Goal: Task Accomplishment & Management: Manage account settings

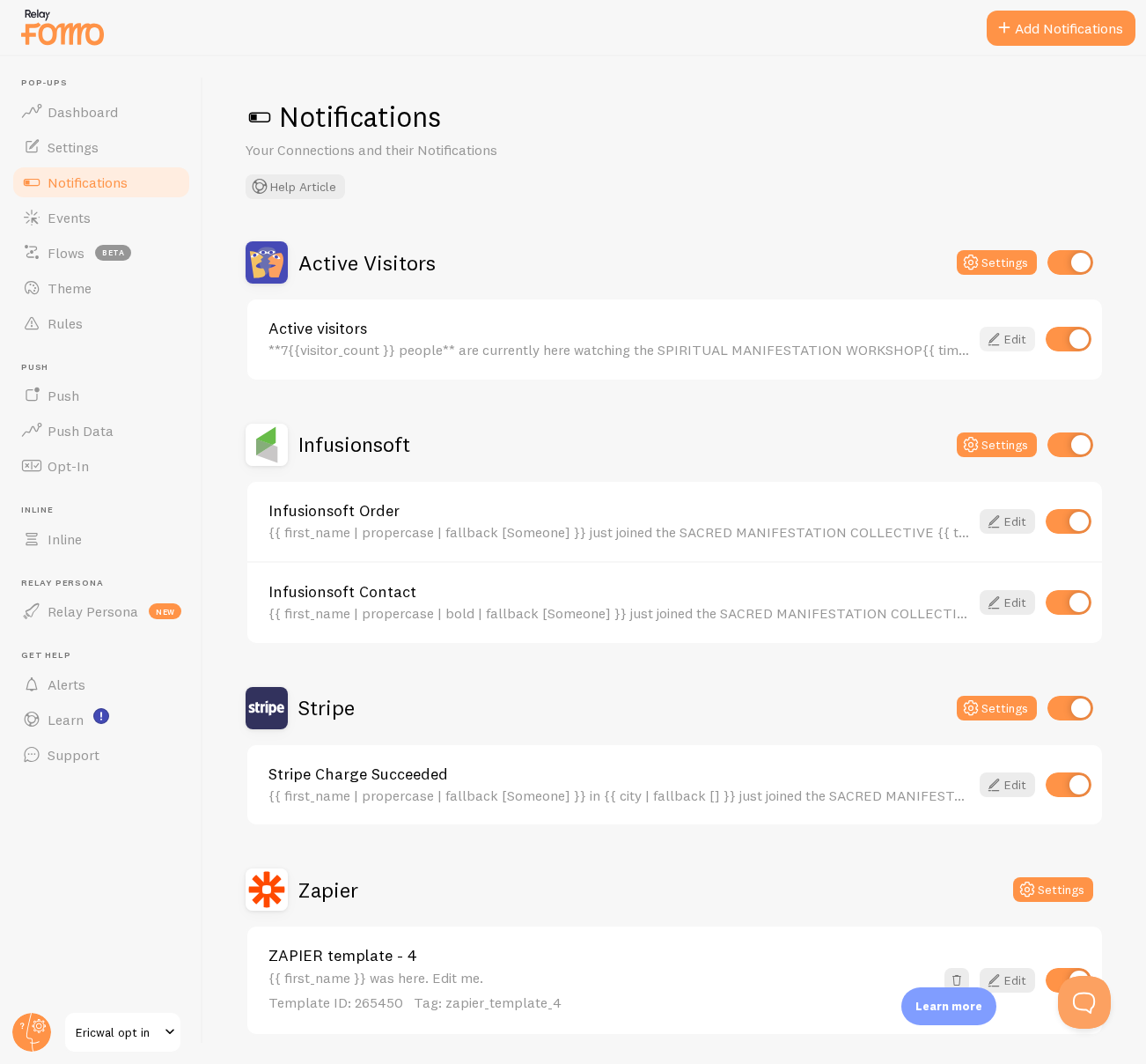
click at [1000, 337] on icon at bounding box center [994, 339] width 21 height 21
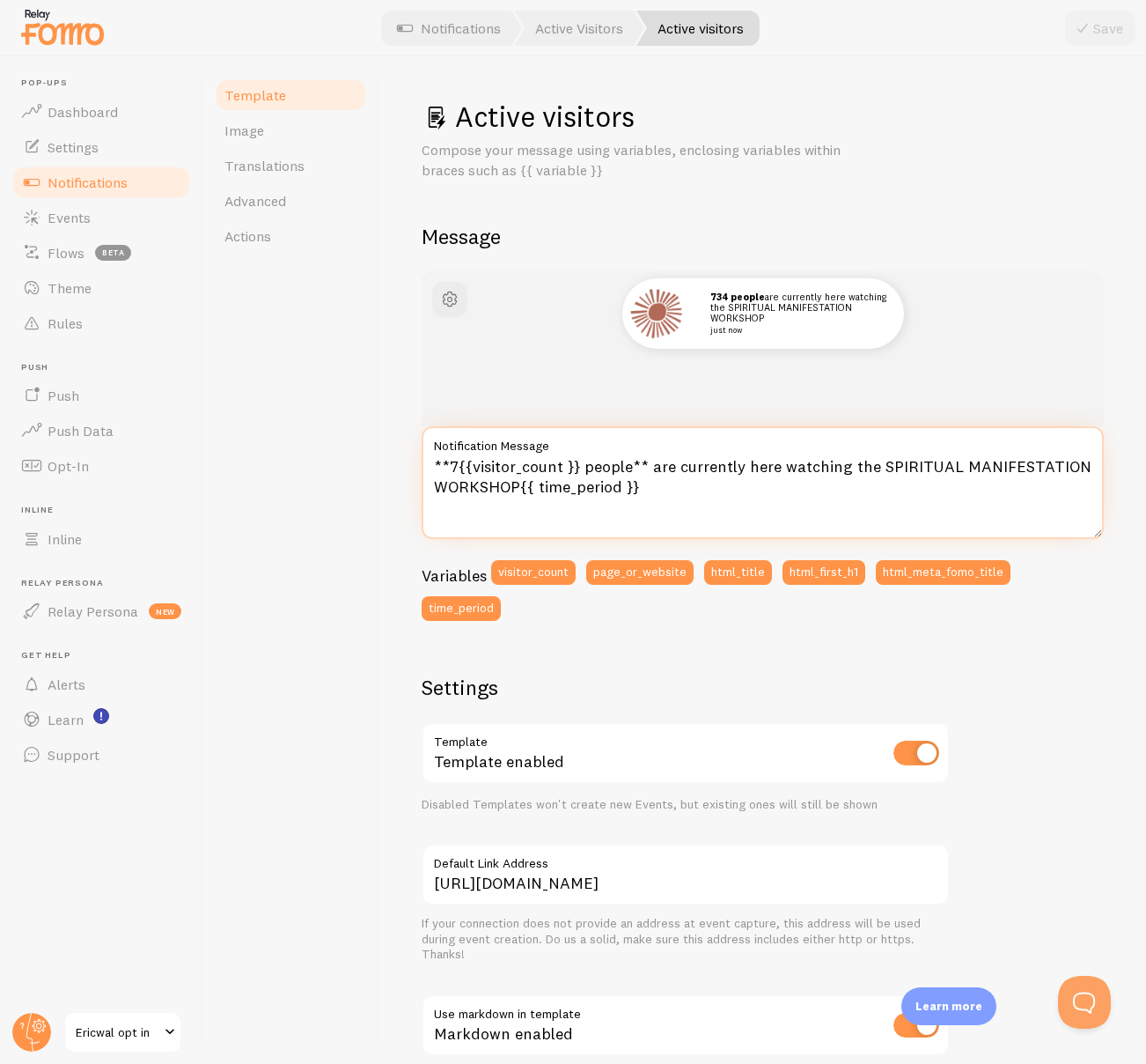
click at [452, 473] on textarea "**7{{visitor_count }} people** are currently here watching the SPIRITUAL MANIFE…" at bounding box center [762, 482] width 682 height 113
type textarea "**8{{visitor_count }} people** are currently here watching the SPIRITUAL MANIFE…"
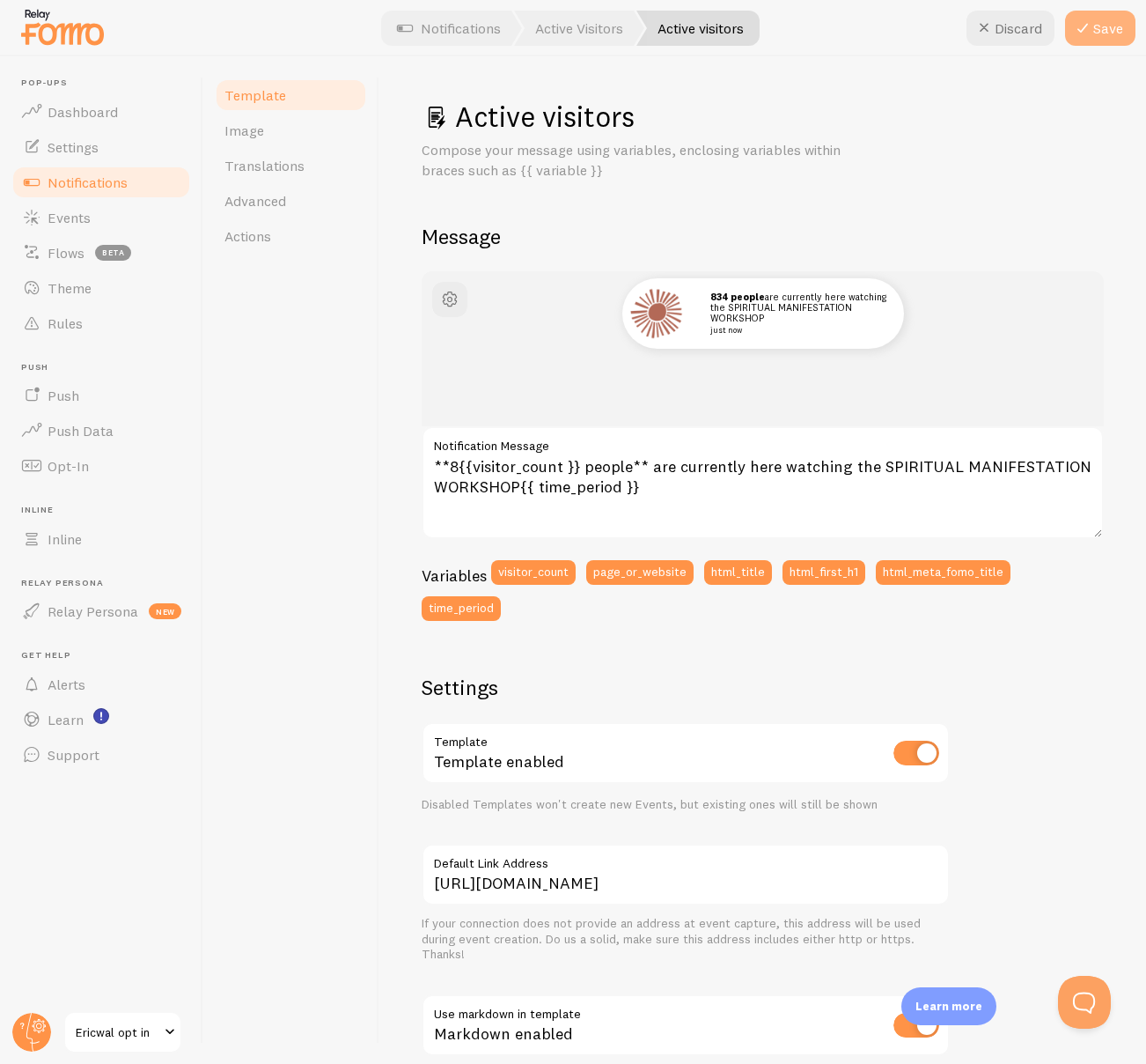
click at [1083, 38] on icon at bounding box center [1082, 28] width 21 height 21
click at [58, 115] on span "Dashboard" at bounding box center [82, 111] width 70 height 18
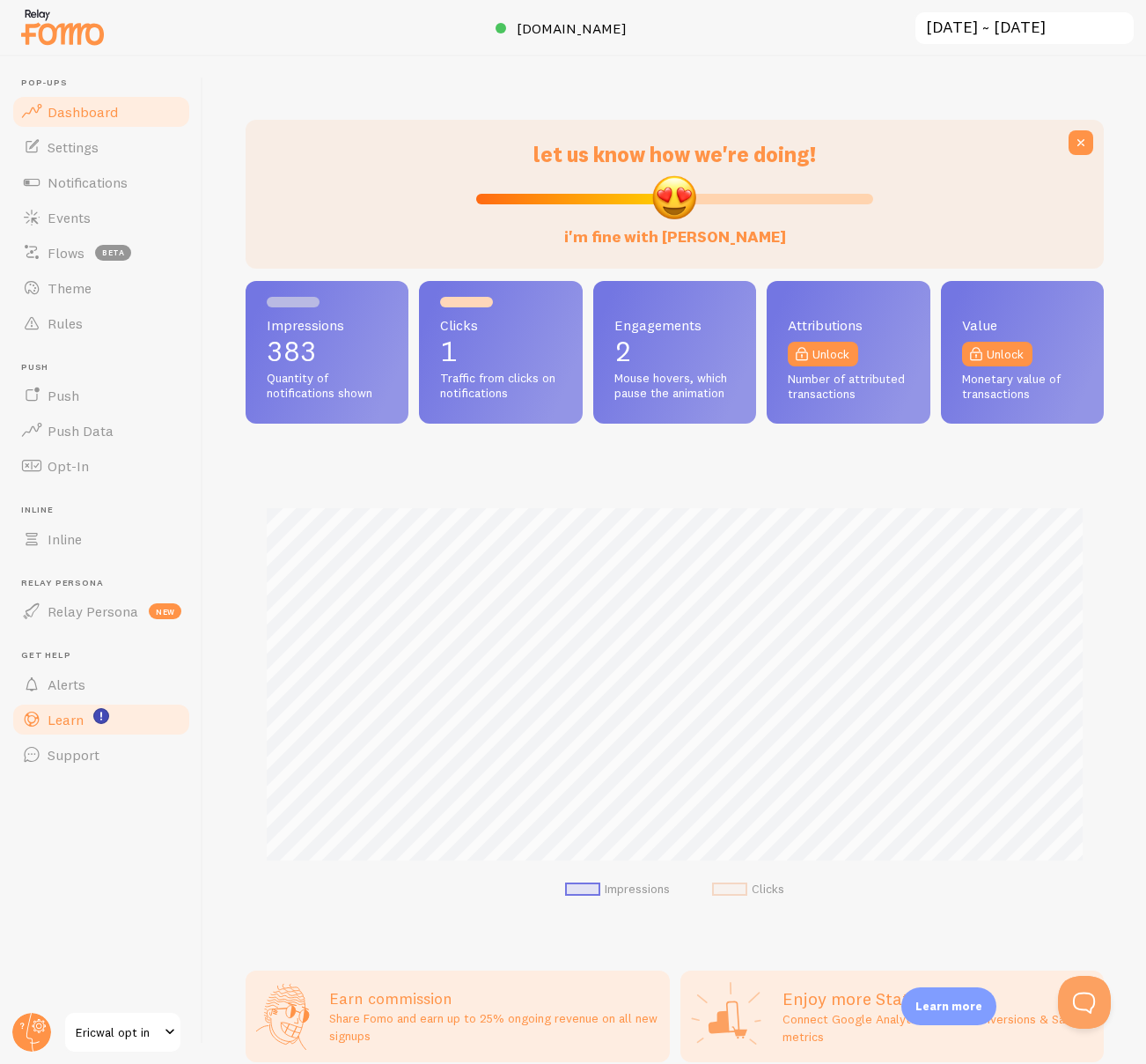
click at [77, 718] on span "Learn" at bounding box center [65, 719] width 36 height 18
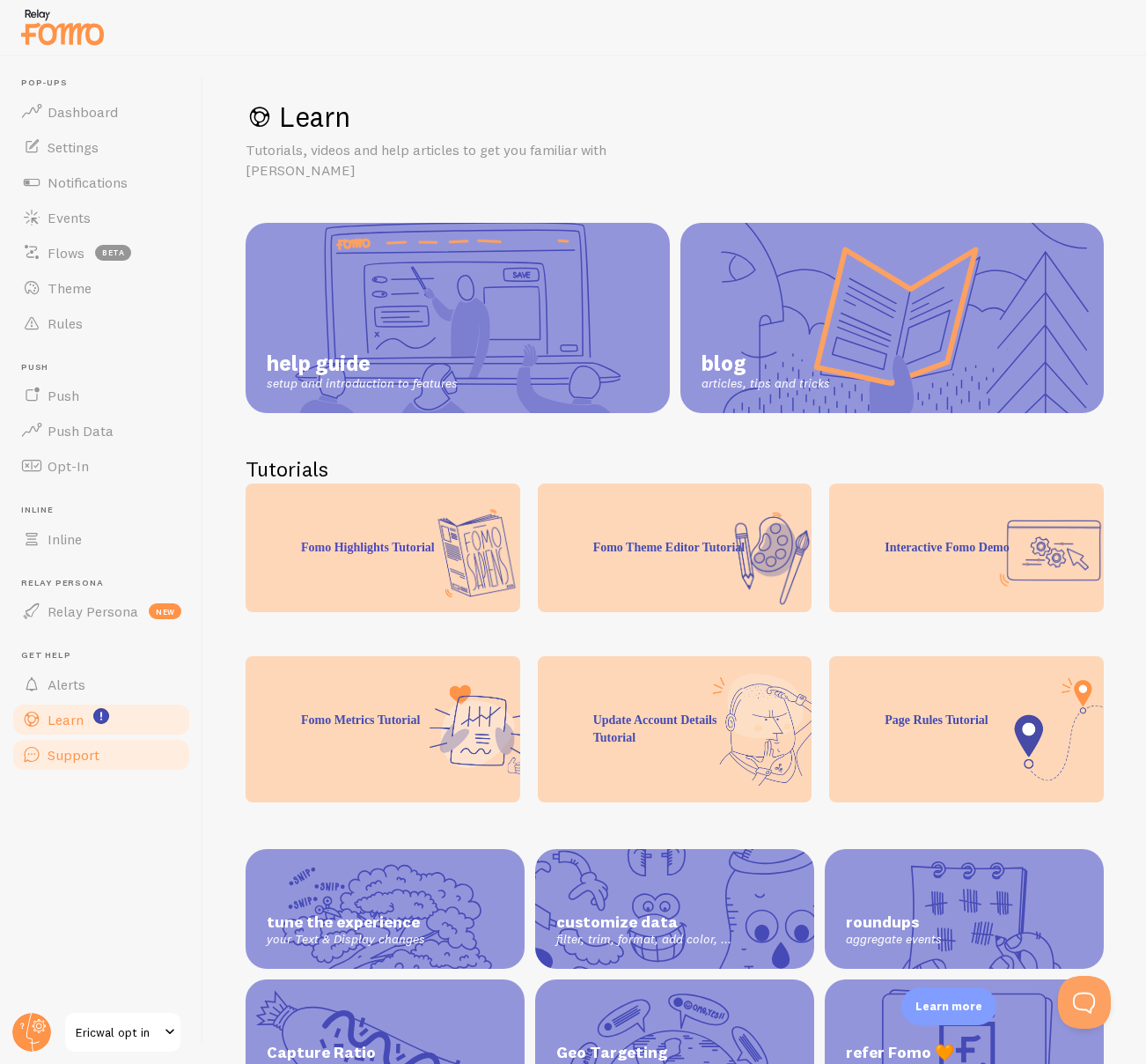
click at [83, 759] on span "Support" at bounding box center [74, 754] width 52 height 18
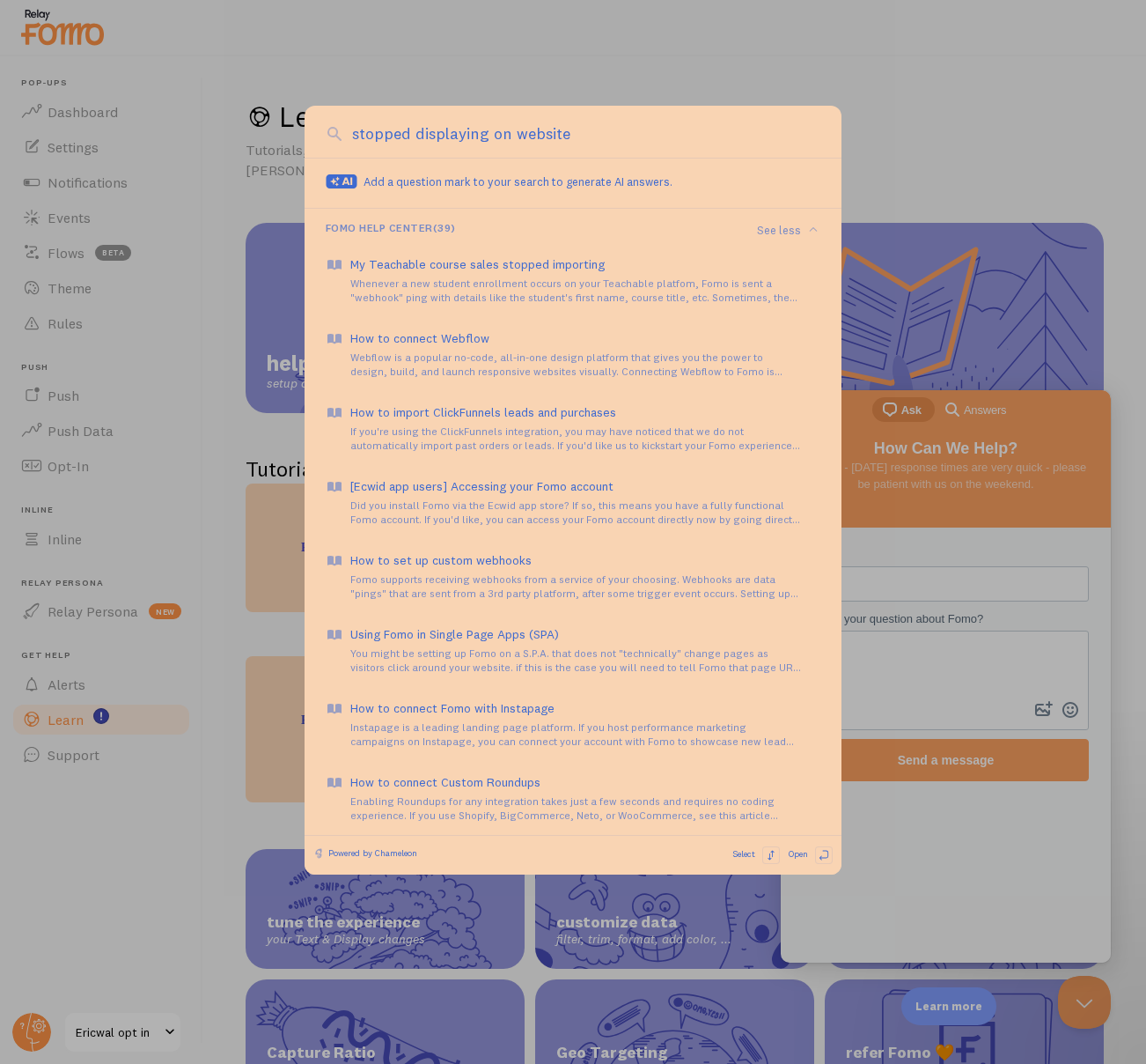
type input "stopped displaying on website"
click at [104, 221] on div at bounding box center [573, 532] width 1146 height 1064
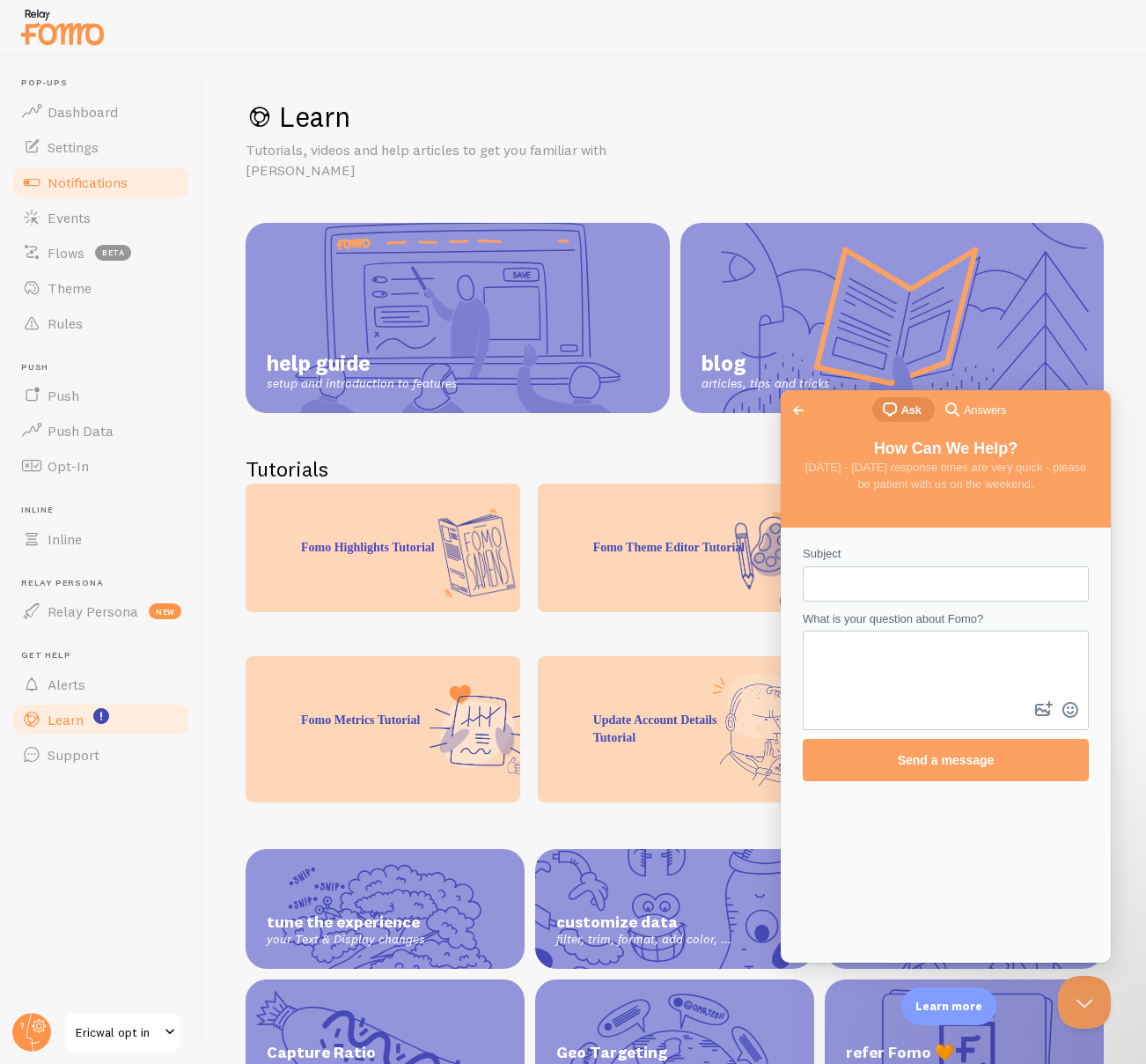
click at [89, 175] on span "Notifications" at bounding box center [88, 182] width 80 height 18
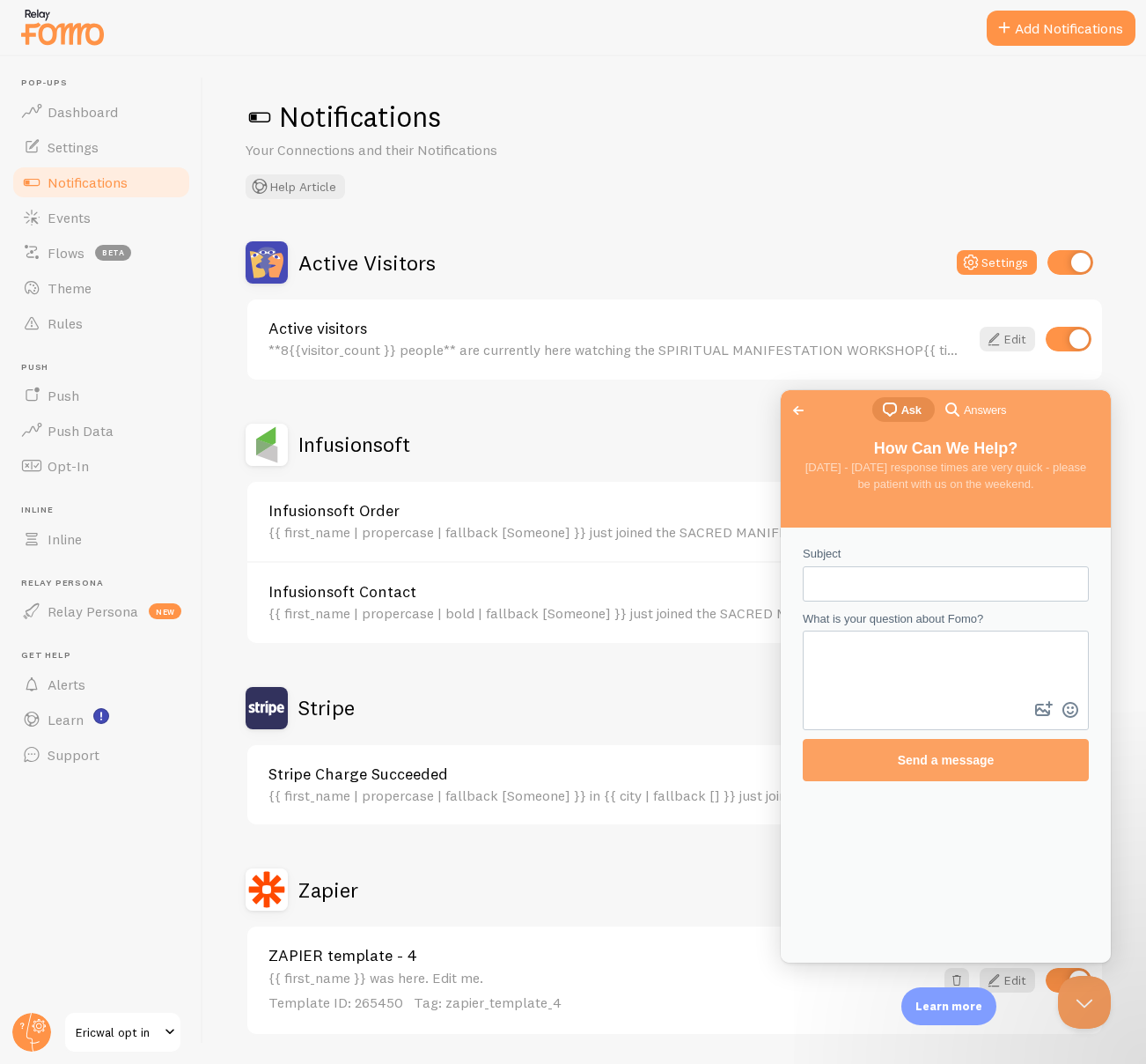
click at [515, 402] on div "Active Visitors Settings Active visitors **8{{visitor_count }} people** are cur…" at bounding box center [674, 638] width 858 height 794
click at [95, 222] on link "Events" at bounding box center [101, 218] width 181 height 35
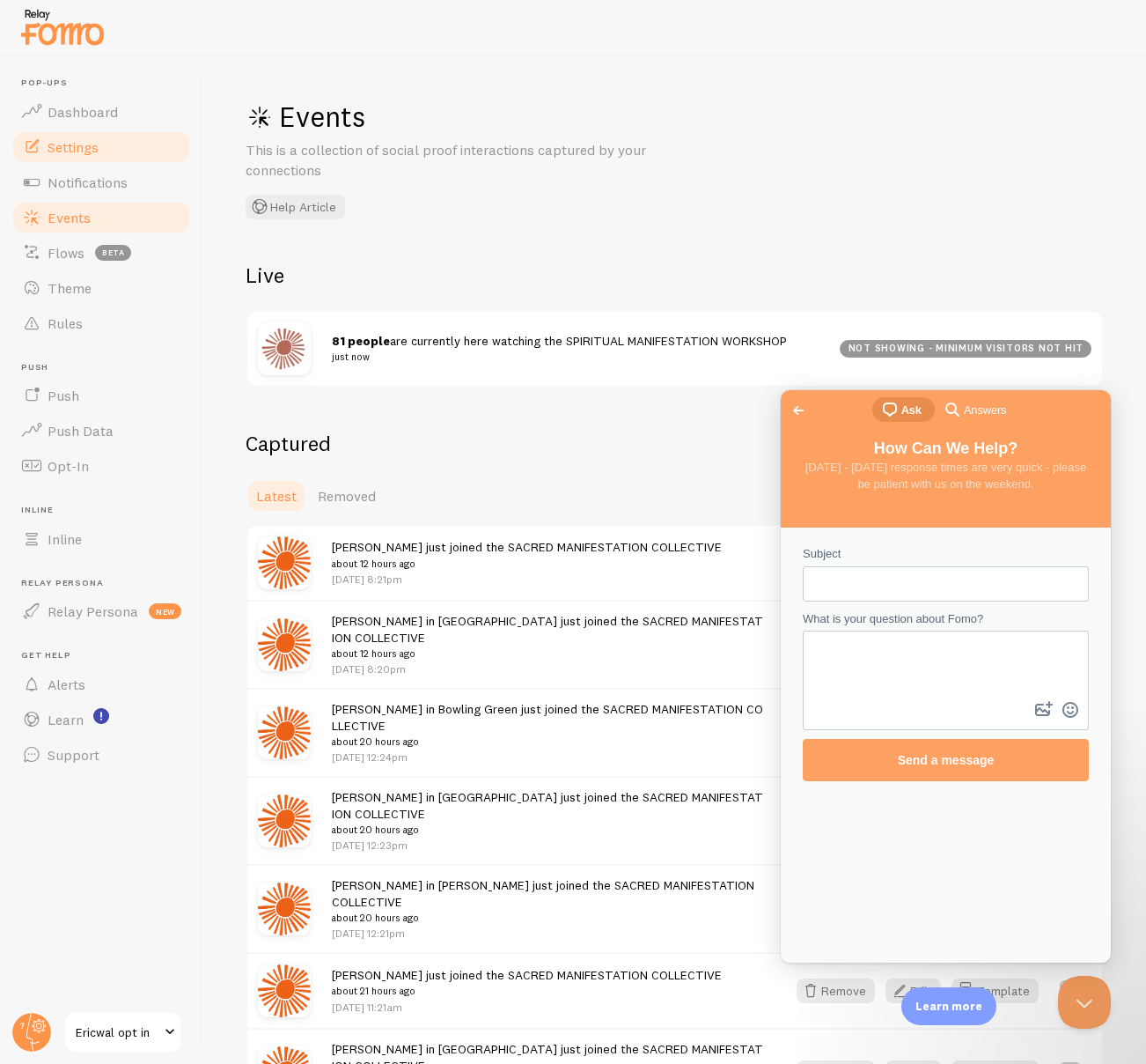
click at [81, 149] on span "Settings" at bounding box center [73, 147] width 51 height 18
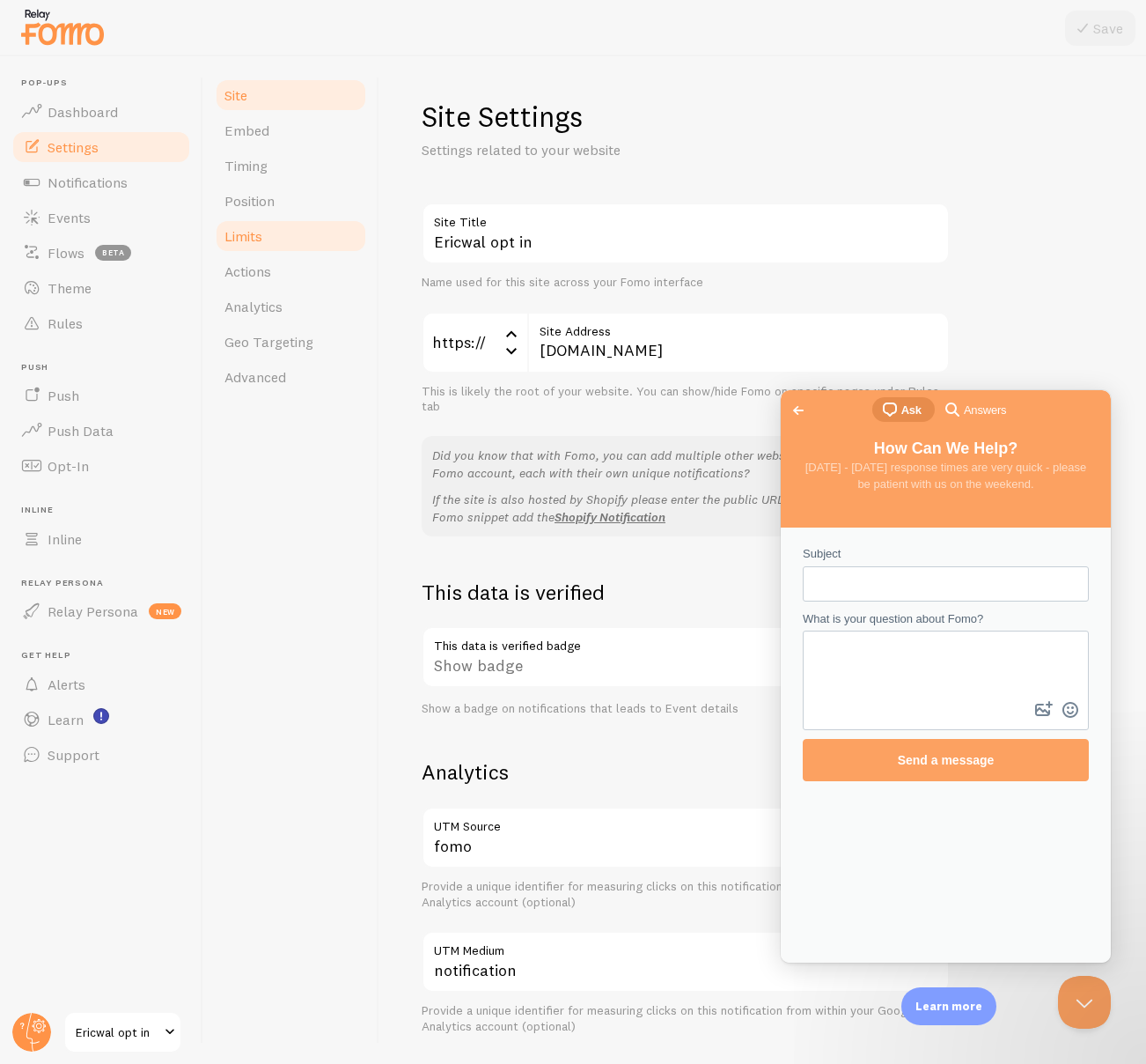
click at [243, 237] on span "Limits" at bounding box center [243, 235] width 38 height 18
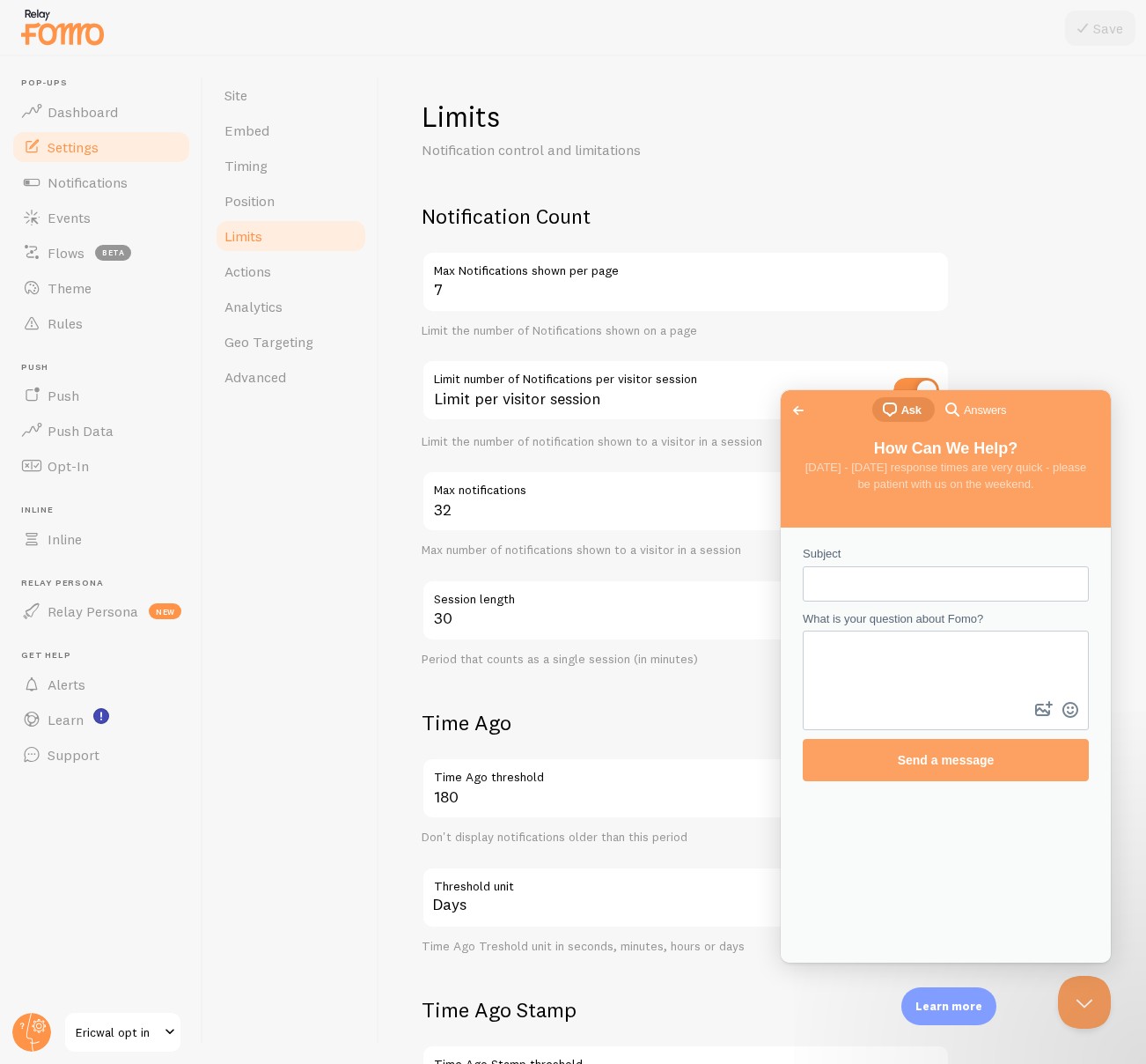
click at [796, 405] on span "Go back" at bounding box center [799, 410] width 21 height 21
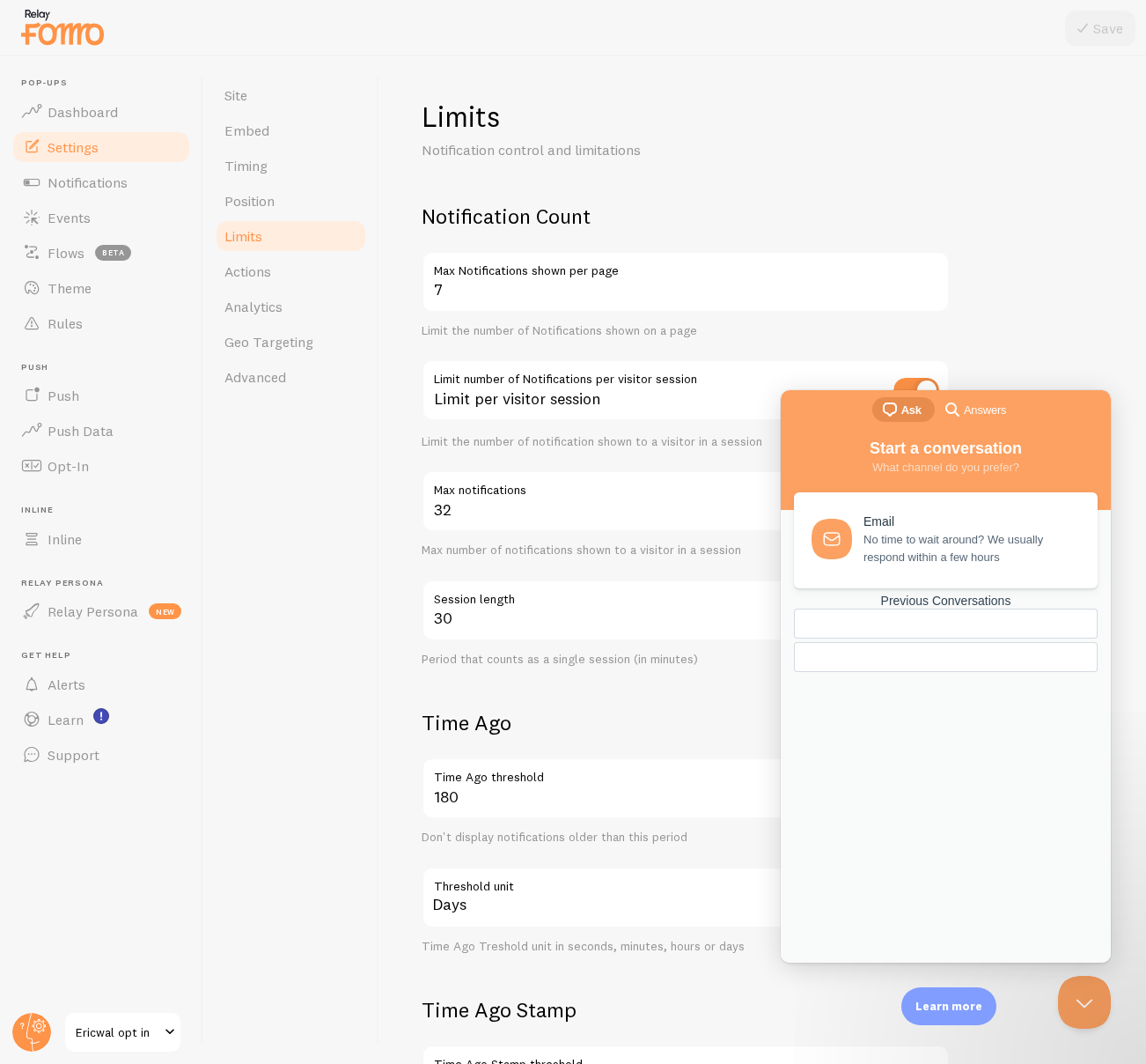
click at [1012, 348] on form "Notification Count 7 Max Notifications shown per page Limit the number of Notif…" at bounding box center [762, 721] width 682 height 1038
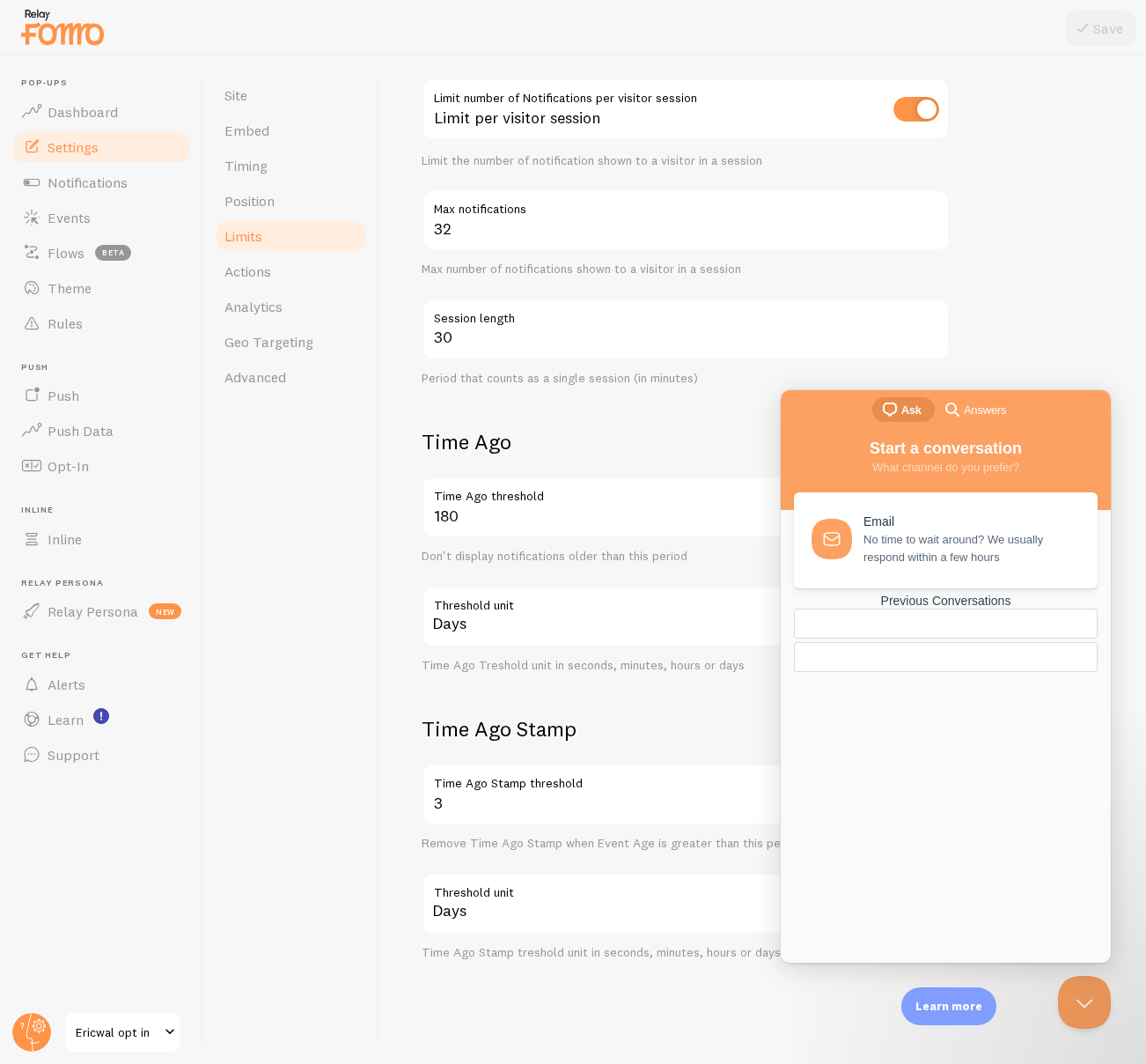
scroll to position [296, 0]
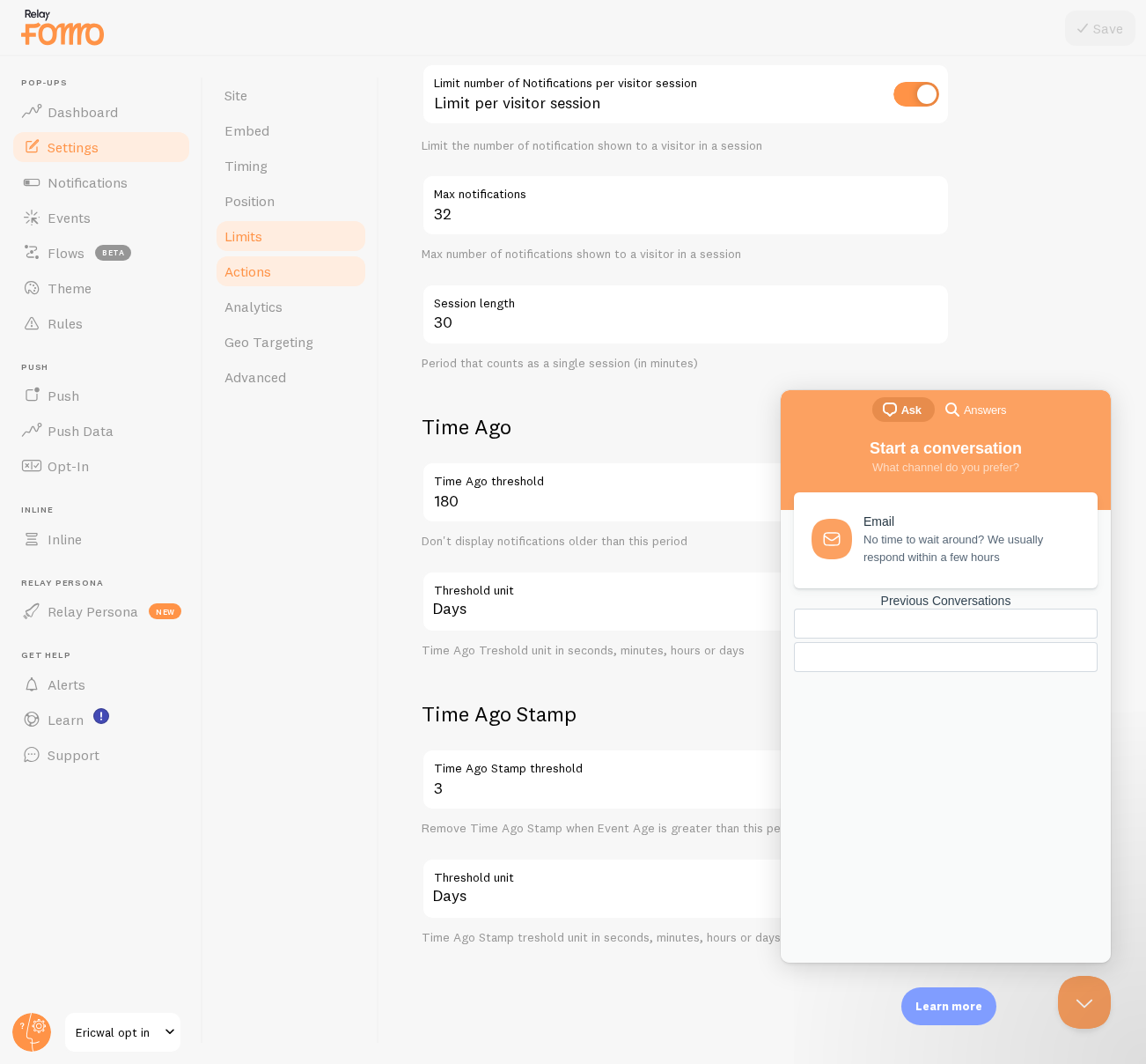
click at [257, 263] on span "Actions" at bounding box center [248, 271] width 47 height 18
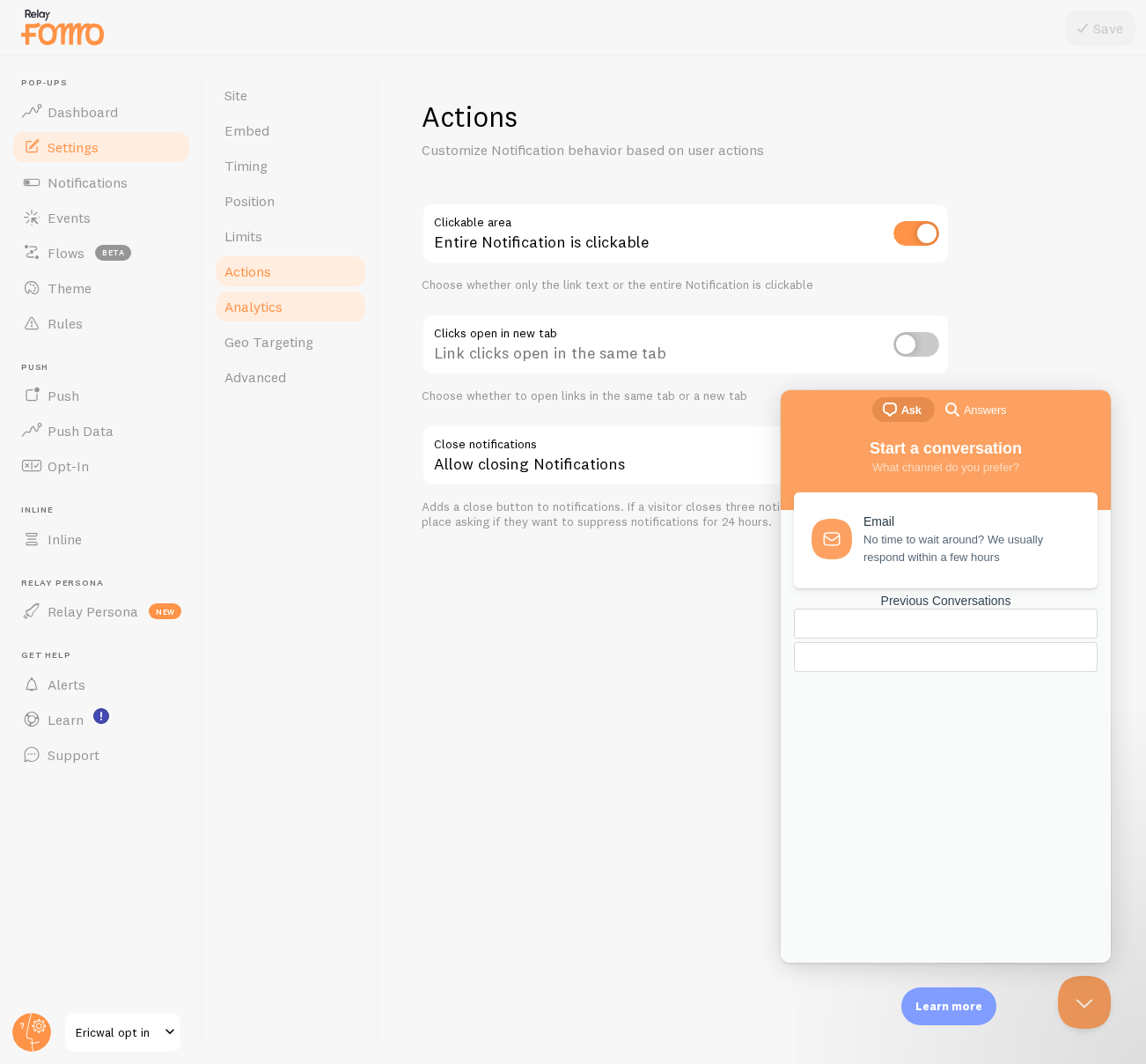
click at [252, 314] on span "Analytics" at bounding box center [253, 306] width 58 height 18
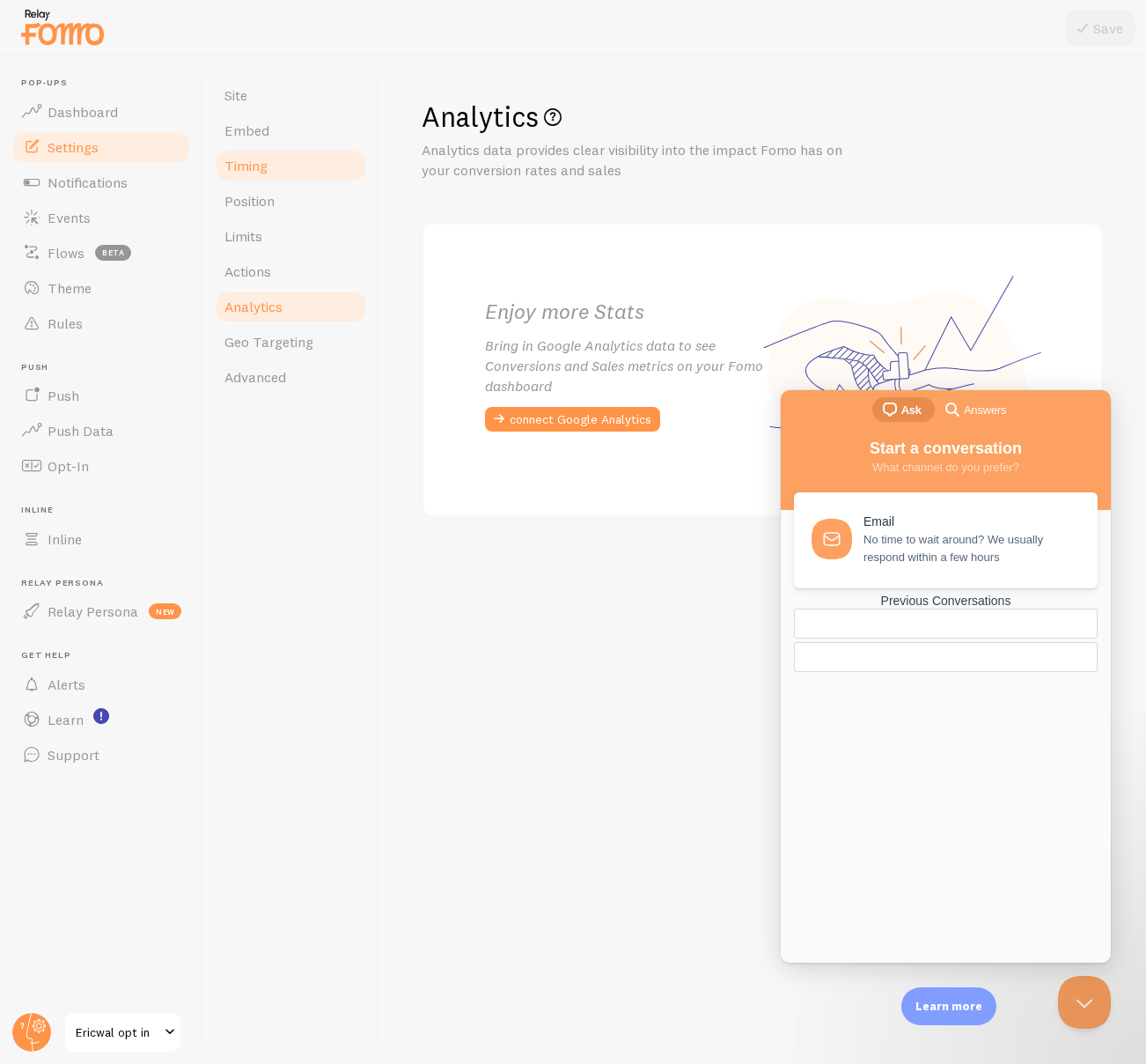
click at [279, 167] on link "Timing" at bounding box center [290, 165] width 154 height 35
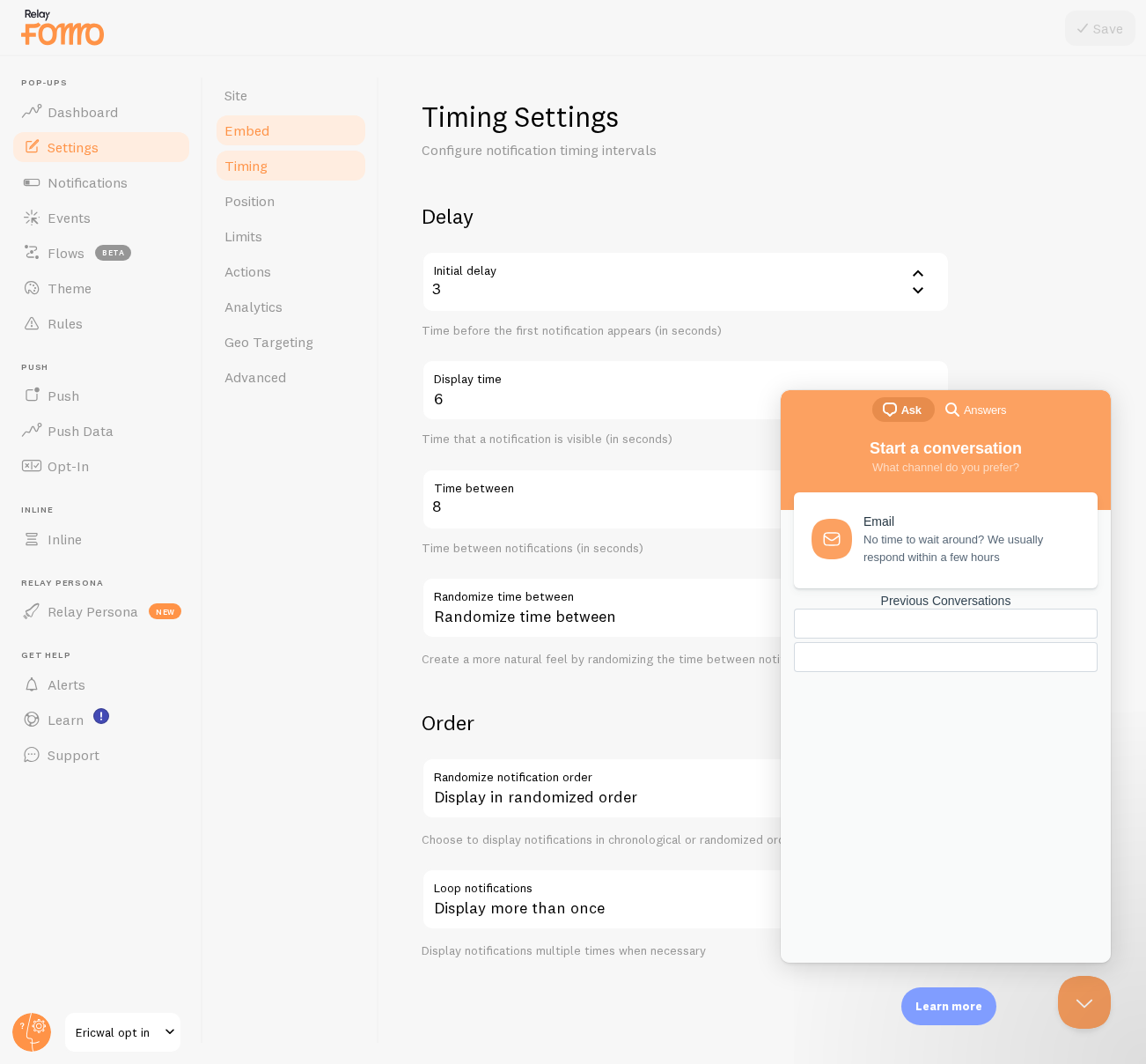
click at [263, 131] on span "Embed" at bounding box center [247, 130] width 45 height 18
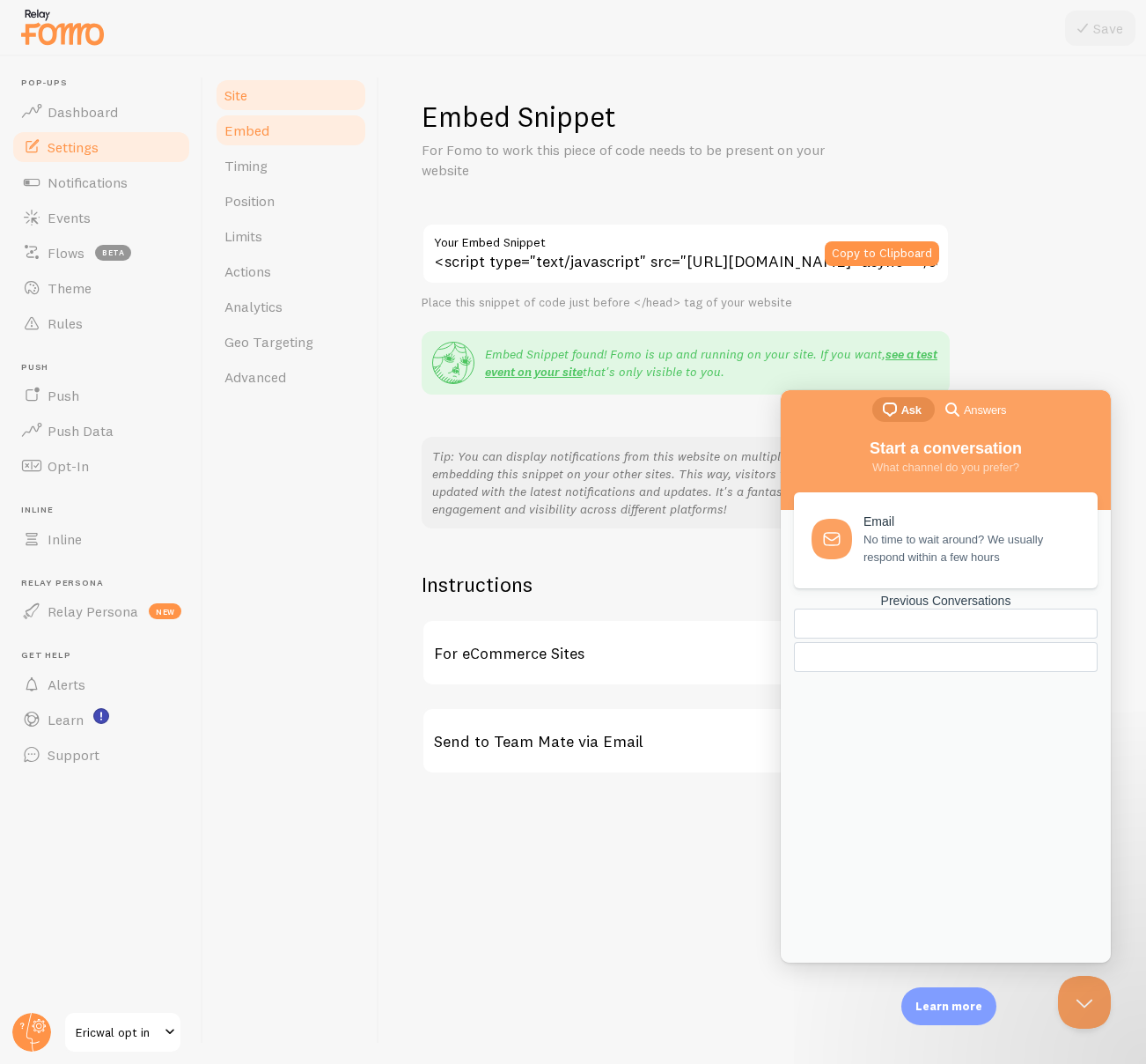
click at [255, 105] on link "Site" at bounding box center [290, 95] width 154 height 35
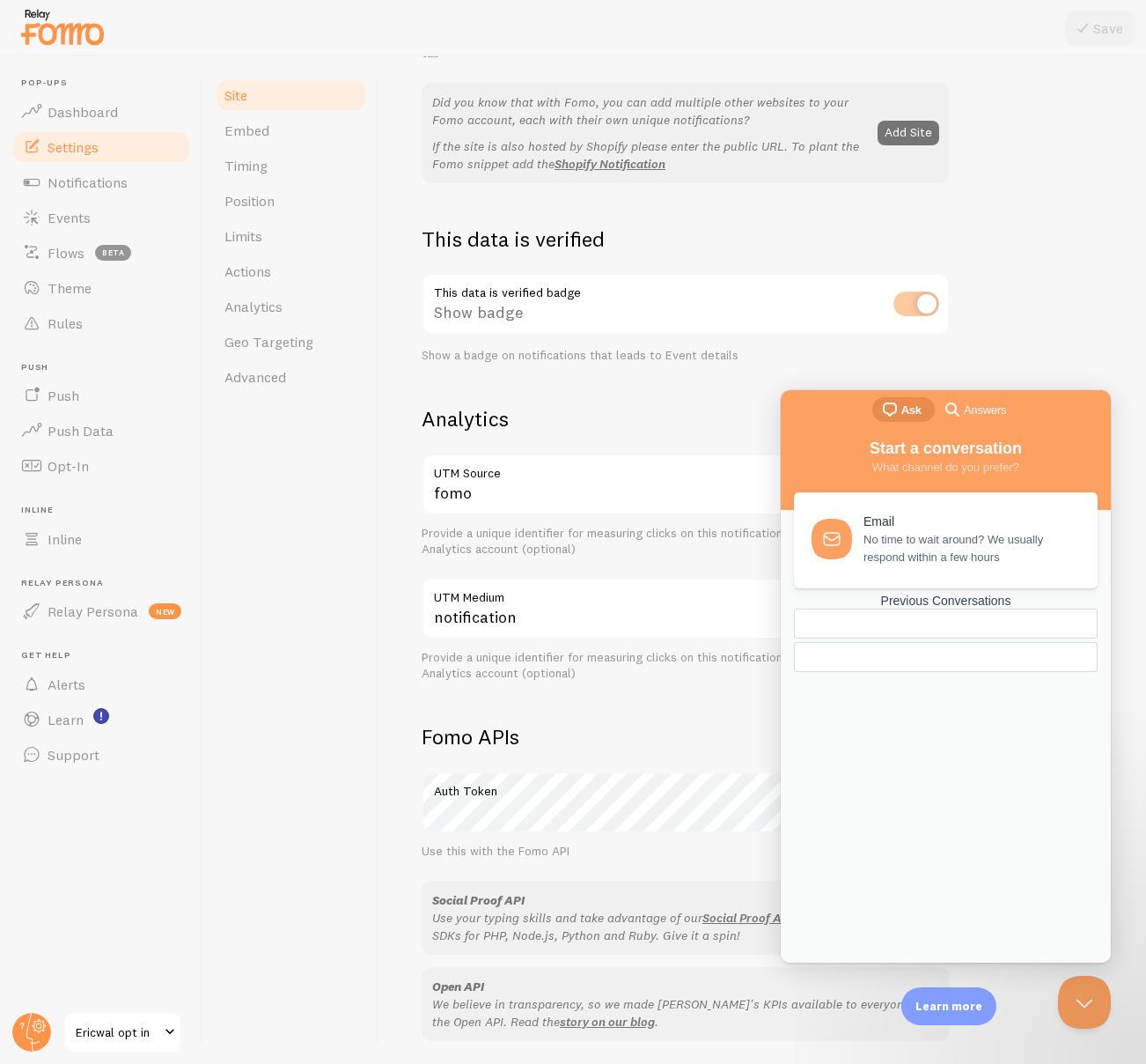
scroll to position [599, 0]
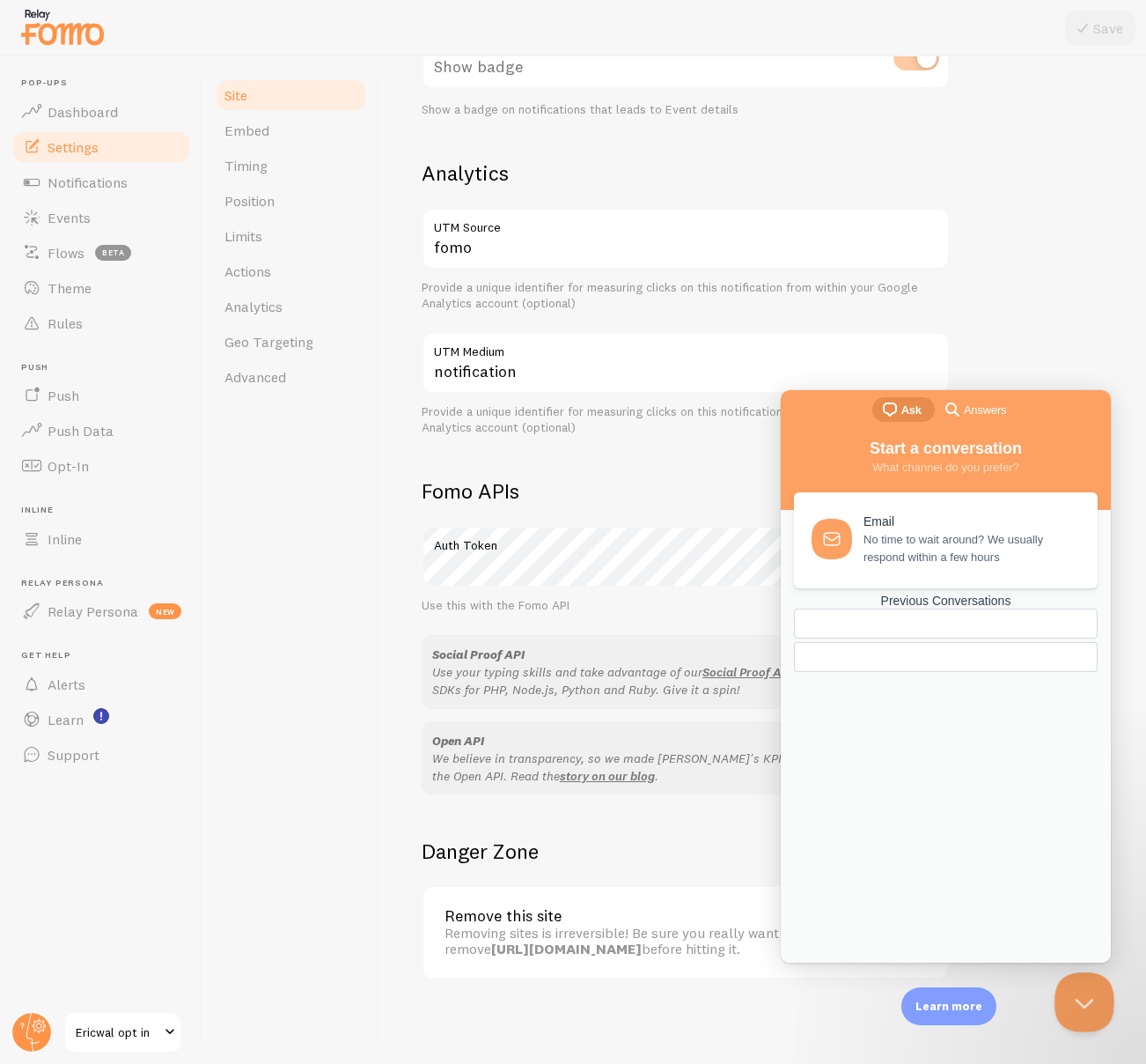
click at [1079, 986] on button "Close Beacon popover" at bounding box center [1081, 999] width 53 height 53
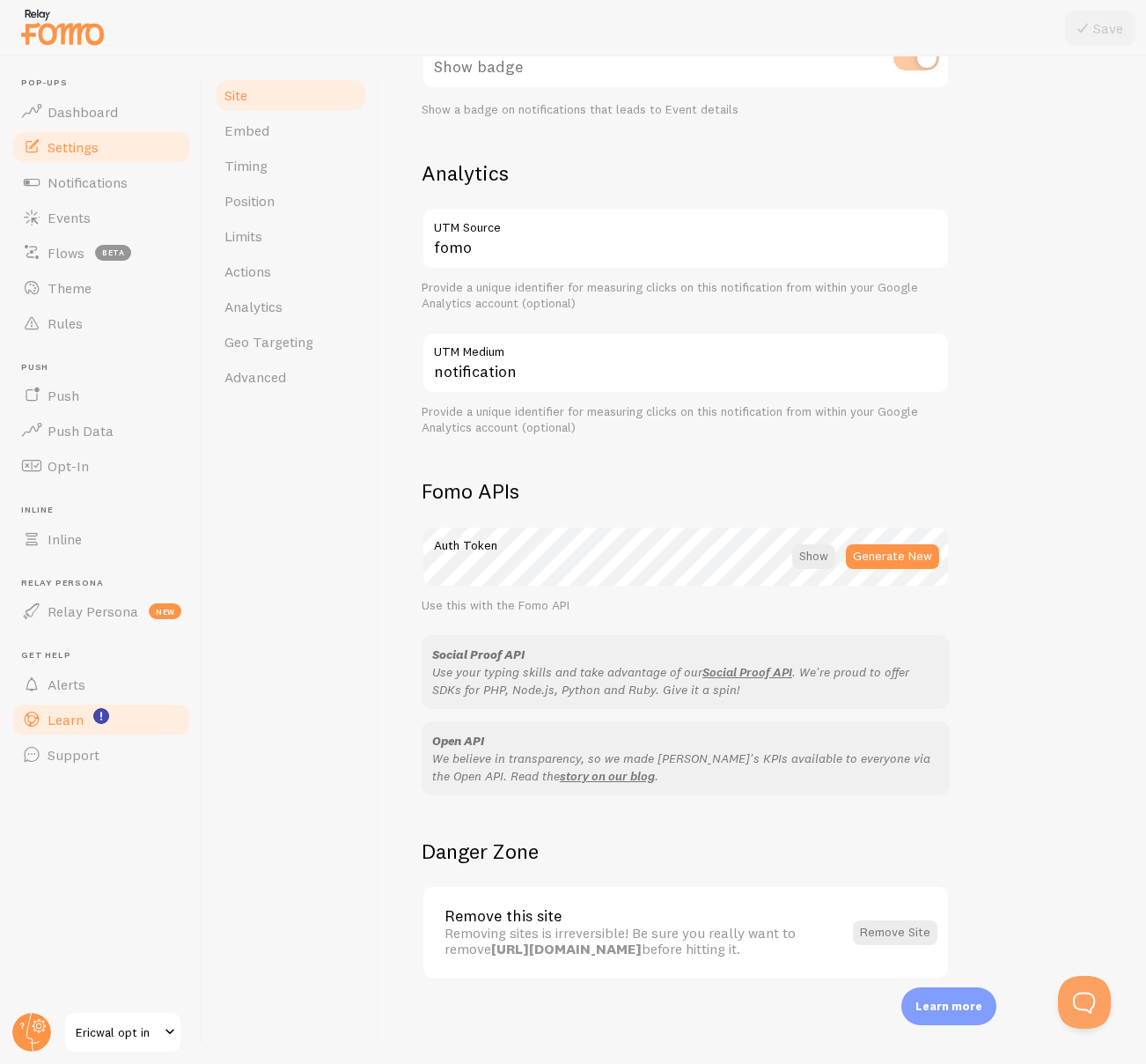
click at [70, 709] on link "Learn" at bounding box center [101, 719] width 181 height 35
